Goal: Task Accomplishment & Management: Manage account settings

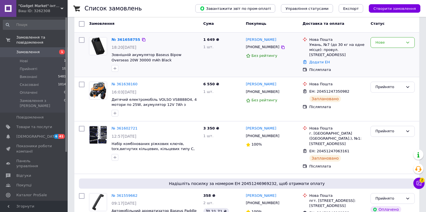
scroll to position [42, 0]
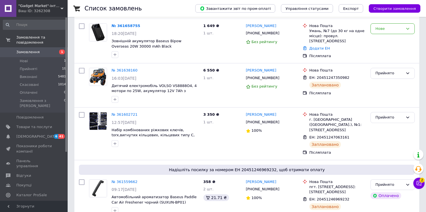
click at [59, 7] on span ""Gadget Market"-інтернет-магазин гаджетів та товарів для дому" at bounding box center [39, 5] width 42 height 5
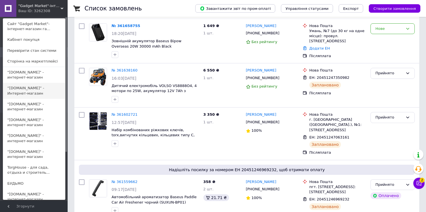
click at [30, 90] on link "“[DOMAIN_NAME]” - Интернет-магазин" at bounding box center [34, 91] width 62 height 16
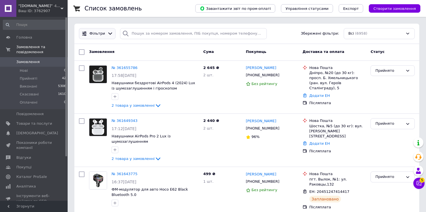
click at [96, 31] on span "Фільтри" at bounding box center [97, 33] width 15 height 5
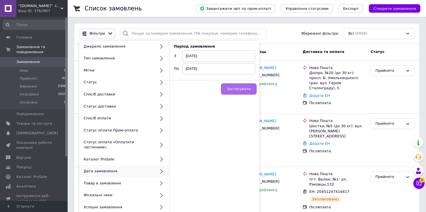
click at [237, 90] on span "Застосувати" at bounding box center [239, 89] width 24 height 4
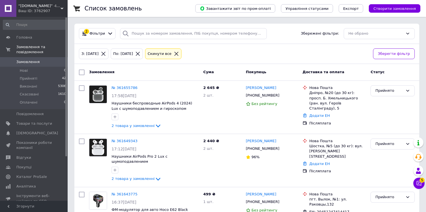
click at [82, 72] on input "checkbox" at bounding box center [82, 73] width 6 height 6
checkbox input "true"
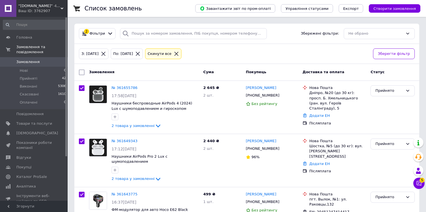
checkbox input "true"
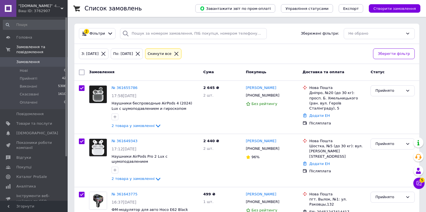
checkbox input "true"
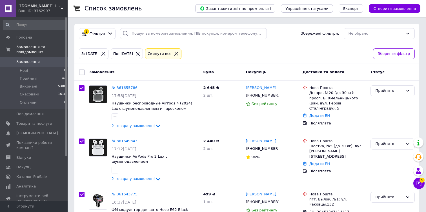
checkbox input "true"
click at [48, 10] on div "Ваш ID: 3762907" at bounding box center [42, 10] width 49 height 5
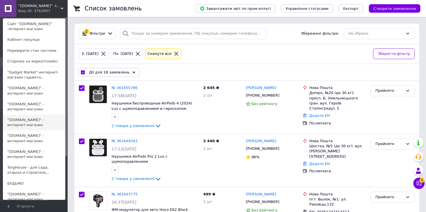
click at [35, 123] on link ""[DOMAIN_NAME]" - интернет-магазин" at bounding box center [34, 123] width 62 height 16
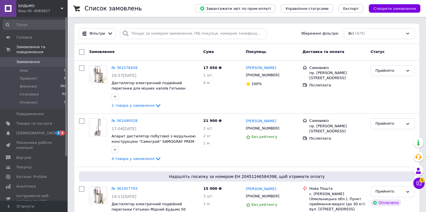
click at [55, 9] on div "Ваш ID: 4083627" at bounding box center [42, 10] width 49 height 5
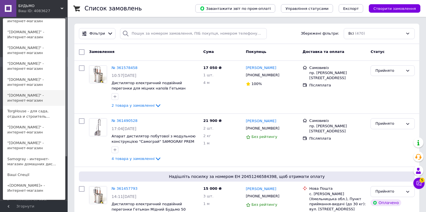
scroll to position [77, 0]
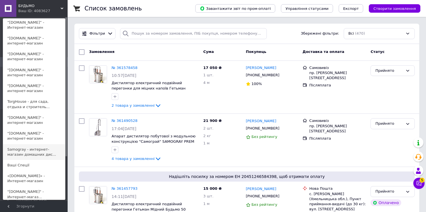
click at [36, 147] on link "Samogray - интернет-магазин домашних дис..." at bounding box center [34, 152] width 62 height 16
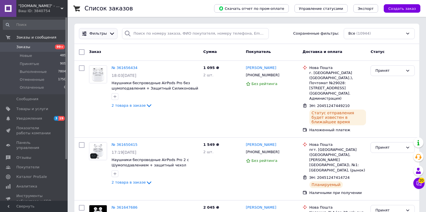
click at [101, 35] on span "Фильтры" at bounding box center [98, 33] width 17 height 5
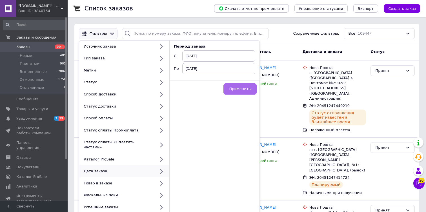
click at [240, 90] on span "Применить" at bounding box center [239, 89] width 21 height 4
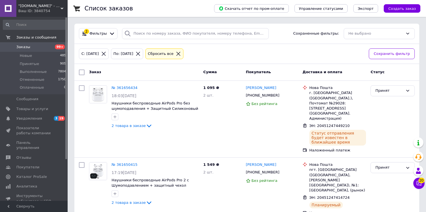
click at [81, 70] on input "checkbox" at bounding box center [82, 73] width 6 height 6
checkbox input "true"
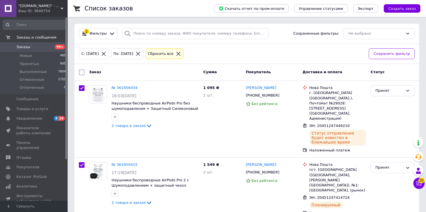
checkbox input "true"
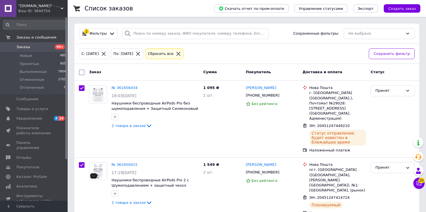
checkbox input "true"
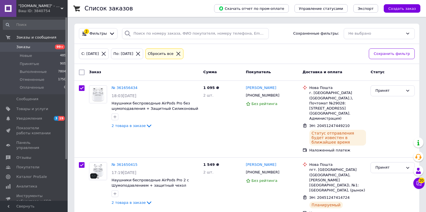
checkbox input "true"
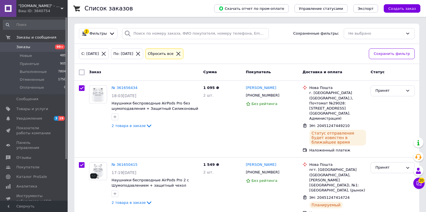
checkbox input "true"
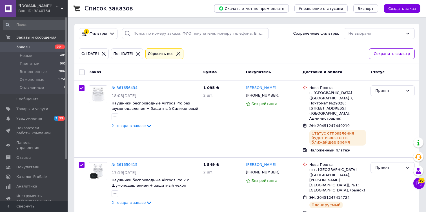
checkbox input "true"
click at [46, 14] on div ""tehnika-ggshop.com.ua" - Интернет-магазин Ваш ID: 3840754" at bounding box center [41, 8] width 51 height 17
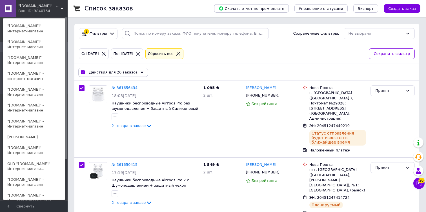
scroll to position [328, 0]
click at [36, 157] on link ""[DOMAIN_NAME]" - Интернет-магазин" at bounding box center [34, 149] width 62 height 16
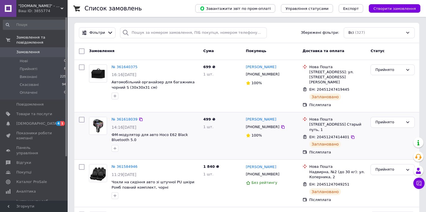
scroll to position [5, 0]
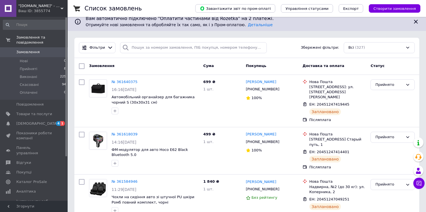
click at [43, 9] on div "Ваш ID: 3855774" at bounding box center [42, 10] width 49 height 5
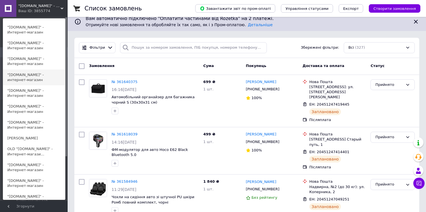
scroll to position [342, 0]
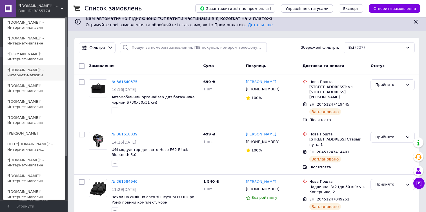
click at [36, 167] on link ""[DOMAIN_NAME]" - Интернет-магазин" at bounding box center [34, 163] width 62 height 16
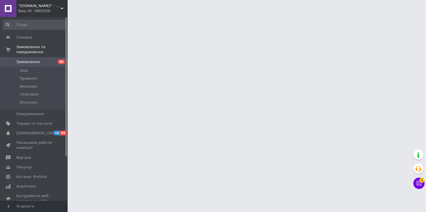
click at [54, 4] on span ""[DOMAIN_NAME]" - Інтернет-магазин" at bounding box center [39, 5] width 42 height 5
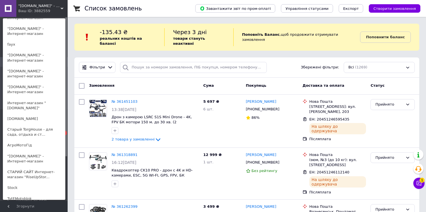
scroll to position [519, 0]
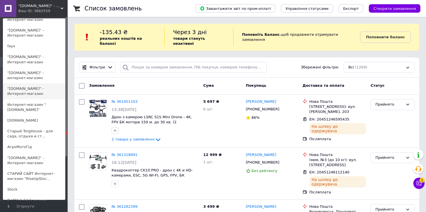
click at [32, 91] on link ""[DOMAIN_NAME]" - Интернет-магазин" at bounding box center [34, 91] width 62 height 16
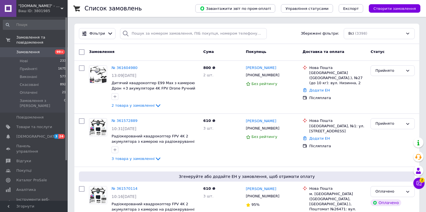
click at [52, 11] on div "Ваш ID: 3801985" at bounding box center [42, 10] width 49 height 5
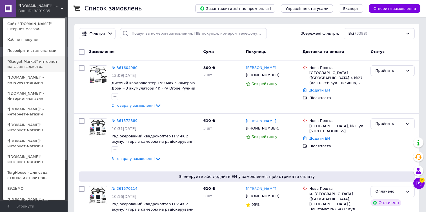
click at [24, 65] on link ""Gadget Market"-интернет-магазин гаджето..." at bounding box center [34, 64] width 62 height 16
